Goal: Transaction & Acquisition: Purchase product/service

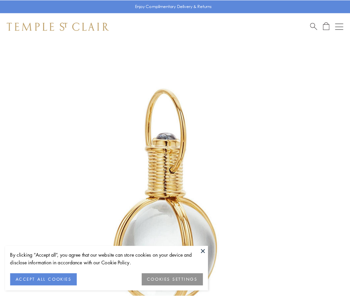
scroll to position [174, 0]
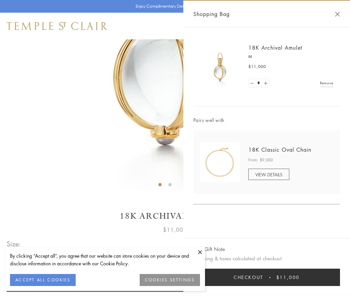
click at [267, 277] on button "Checkout $11,000" at bounding box center [266, 277] width 147 height 17
